Goal: Transaction & Acquisition: Subscribe to service/newsletter

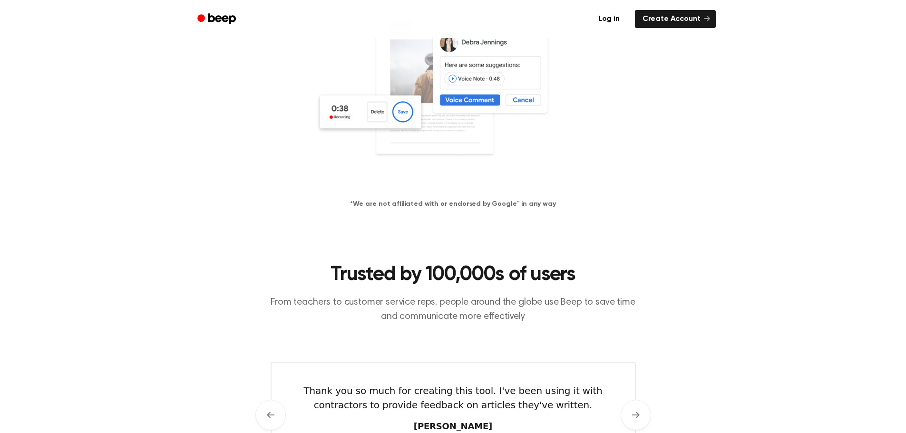
scroll to position [118, 0]
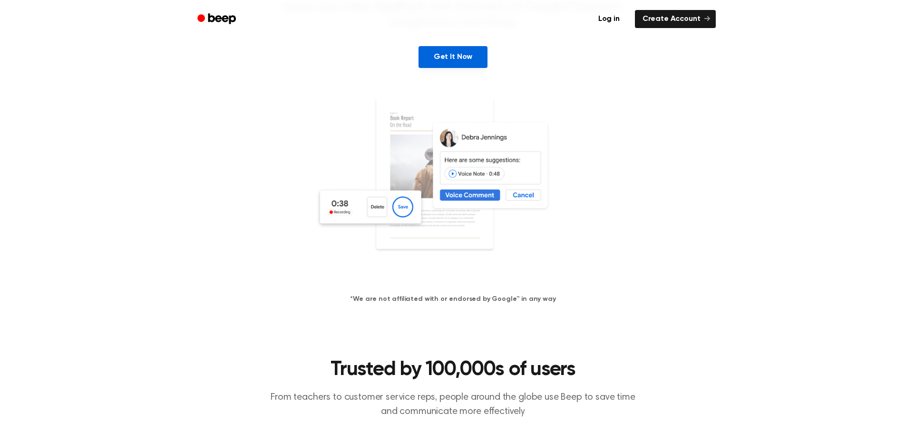
click at [452, 65] on link "Get It Now" at bounding box center [453, 57] width 69 height 22
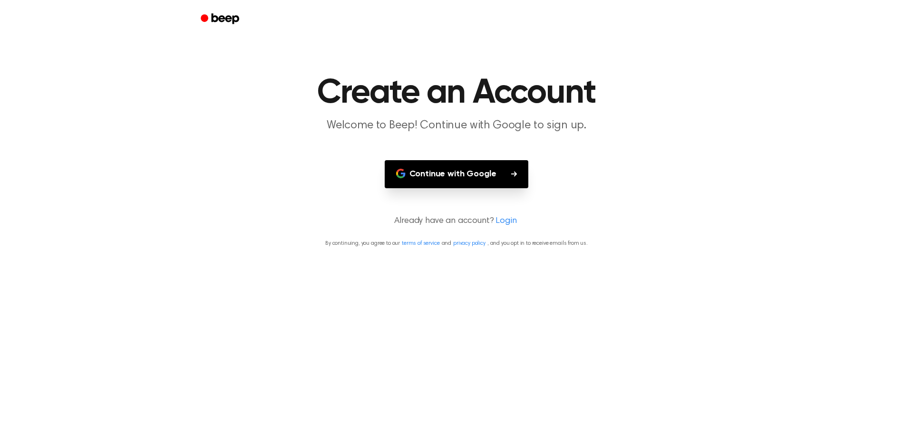
click at [462, 177] on button "Continue with Google" at bounding box center [457, 174] width 144 height 28
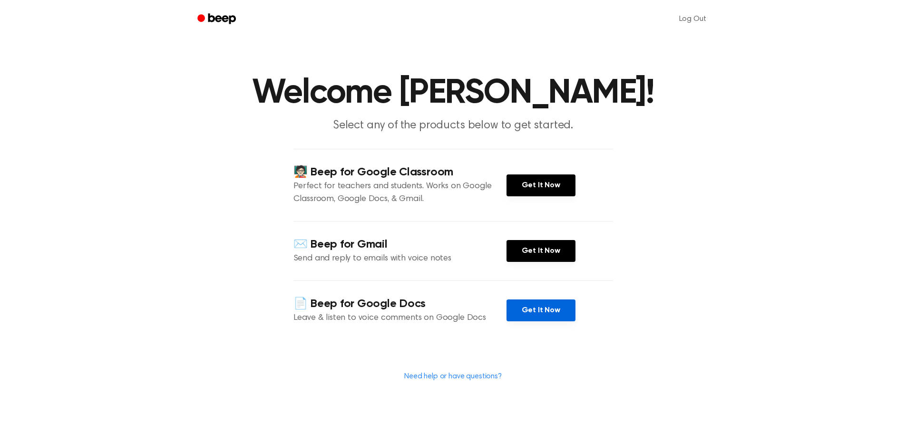
click at [521, 307] on link "Get It Now" at bounding box center [541, 311] width 69 height 22
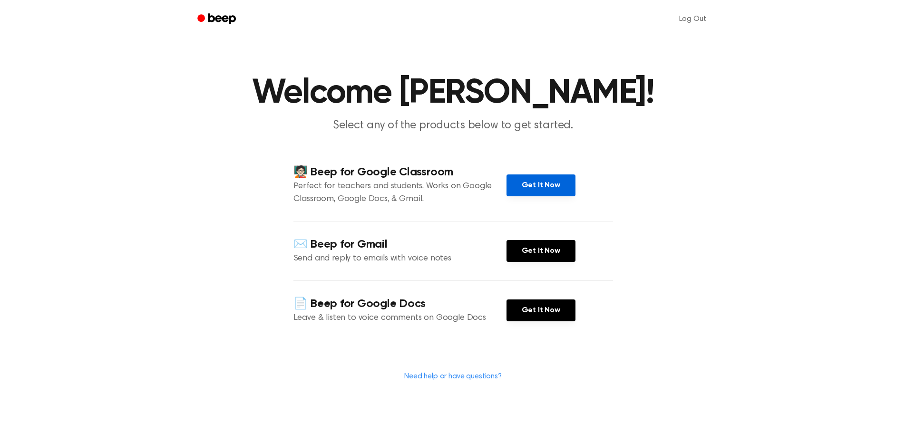
click at [536, 184] on link "Get It Now" at bounding box center [541, 186] width 69 height 22
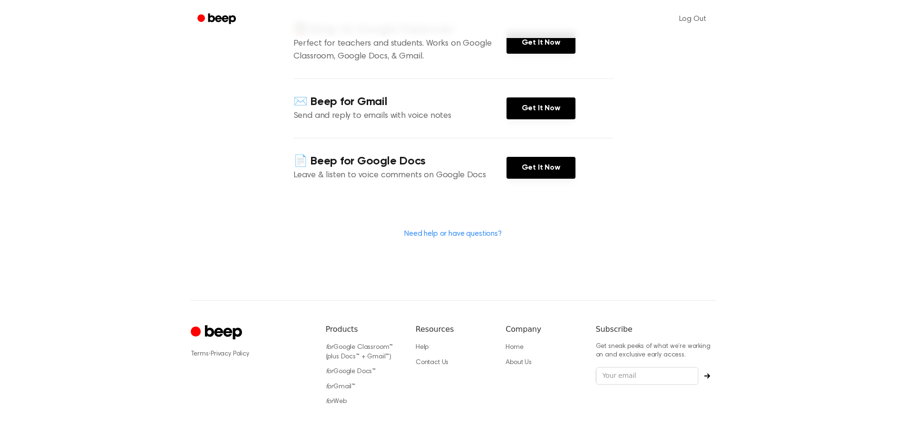
scroll to position [188, 0]
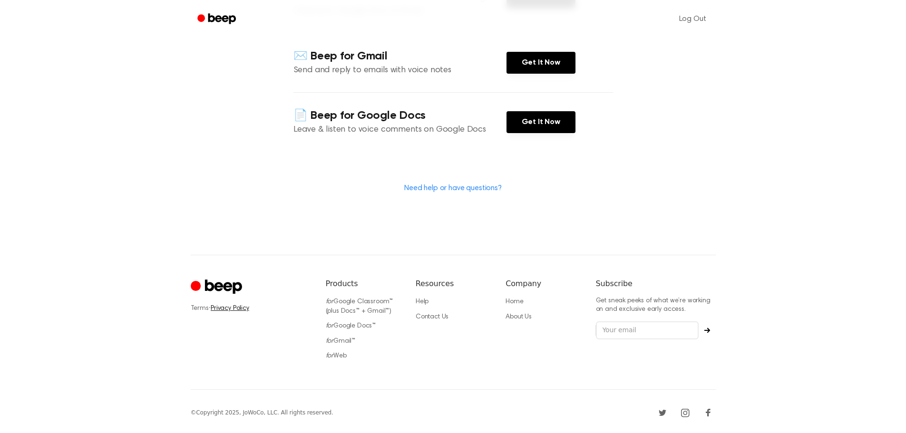
click at [222, 307] on link "Privacy Policy" at bounding box center [230, 308] width 39 height 7
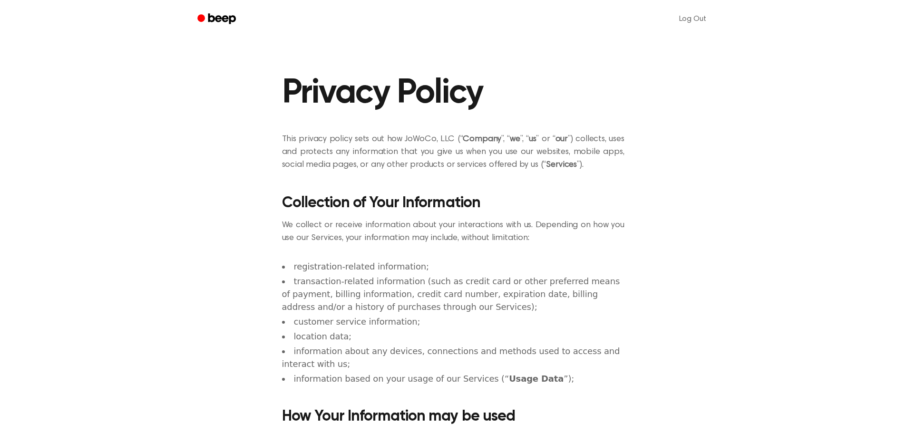
scroll to position [188, 0]
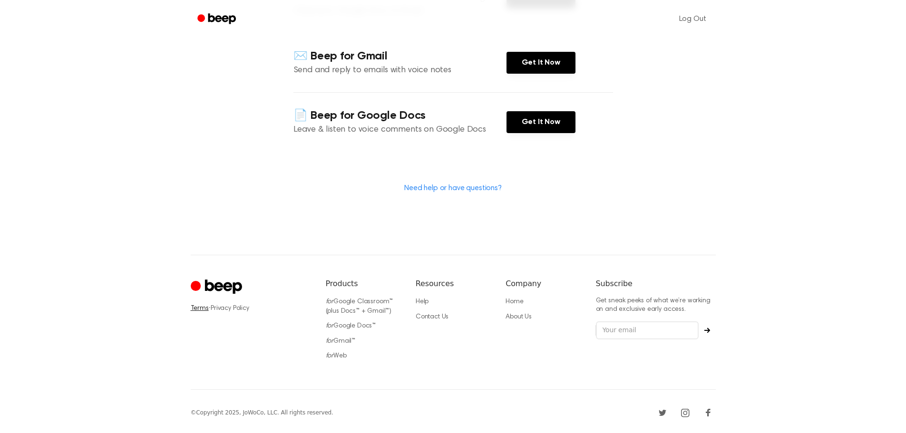
click at [202, 307] on link "Terms" at bounding box center [200, 308] width 18 height 7
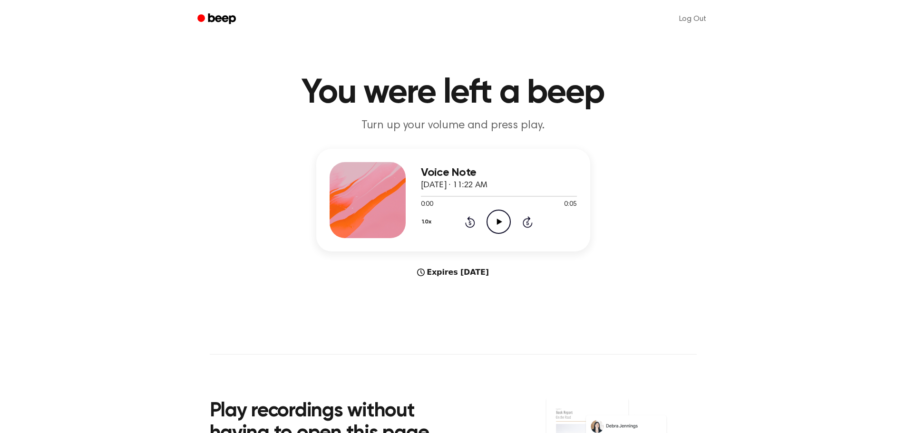
click at [499, 227] on icon "Play Audio" at bounding box center [499, 222] width 24 height 24
